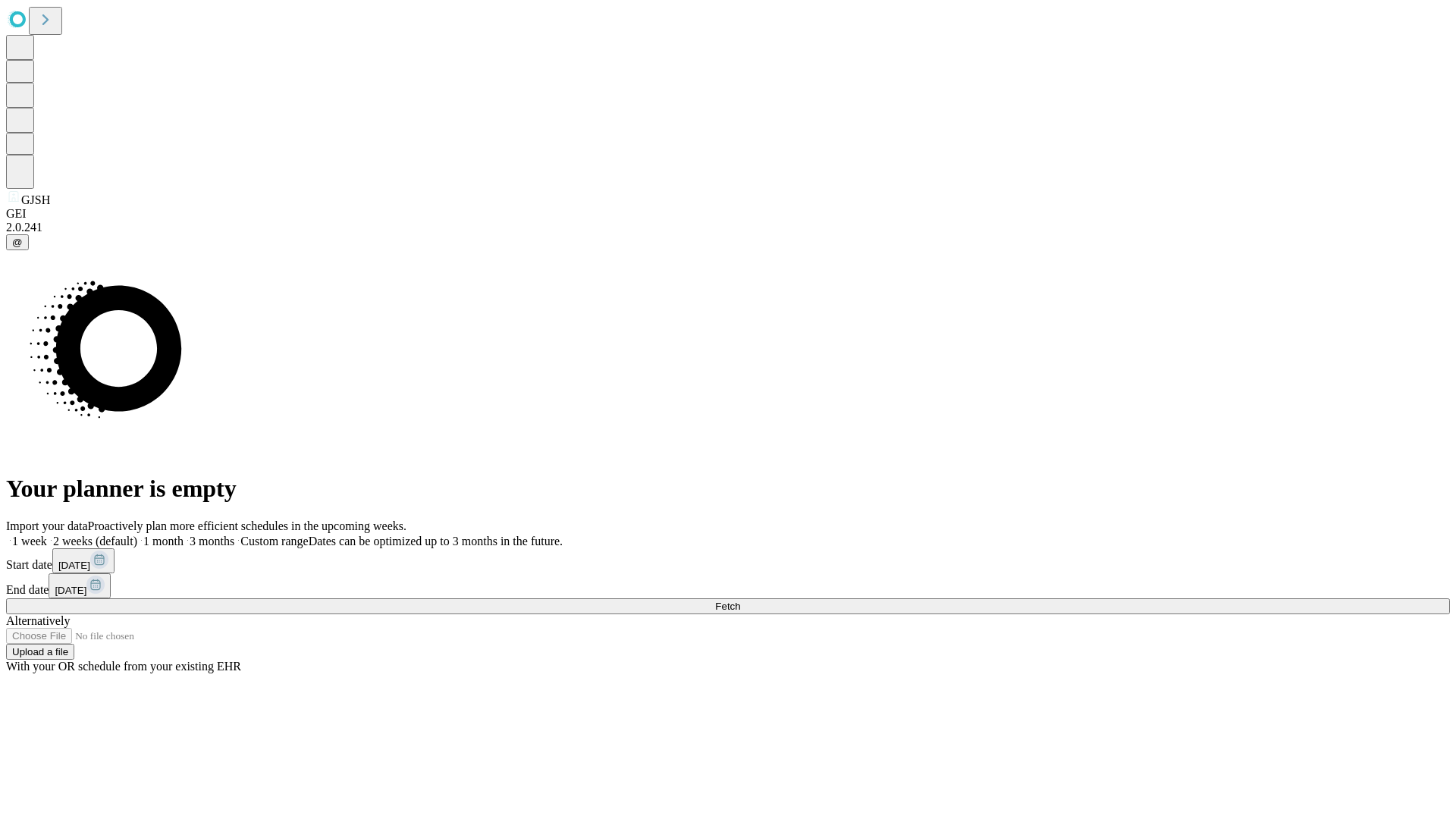
click at [740, 600] on span "Fetch" at bounding box center [728, 606] width 25 height 12
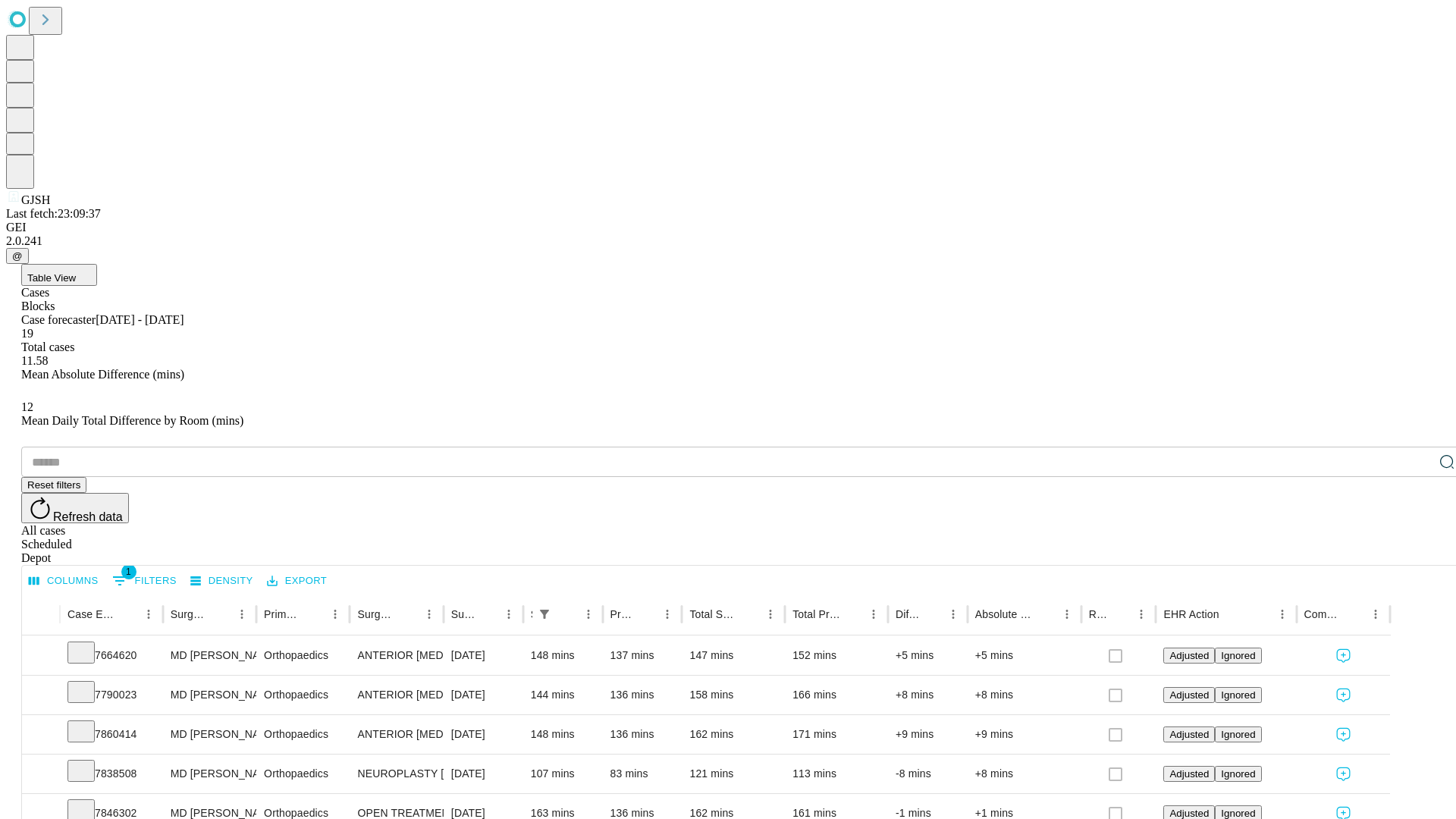
click at [1416, 552] on div "Depot" at bounding box center [743, 558] width 1444 height 14
